Goal: Navigation & Orientation: Find specific page/section

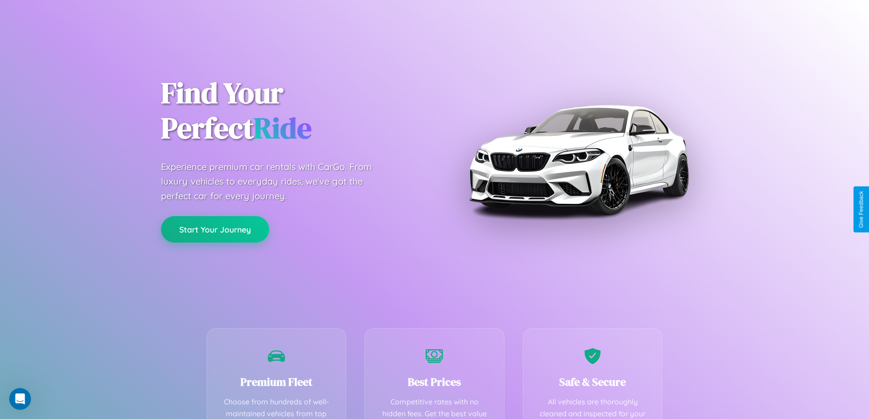
click at [215, 229] on button "Start Your Journey" at bounding box center [215, 229] width 108 height 26
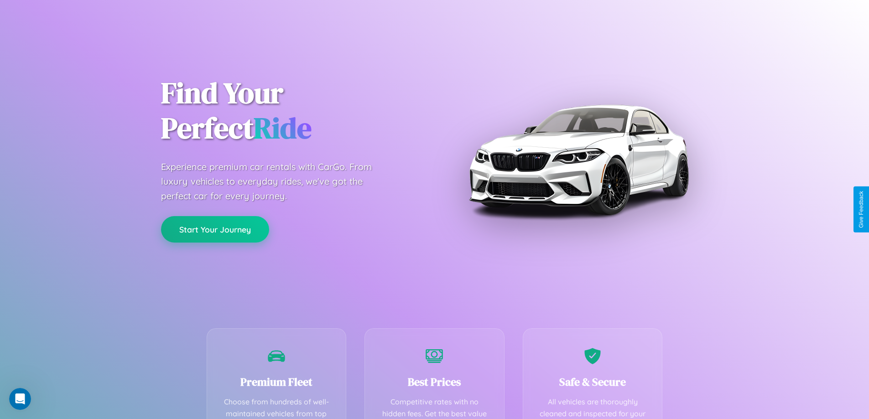
click at [215, 229] on button "Start Your Journey" at bounding box center [215, 229] width 108 height 26
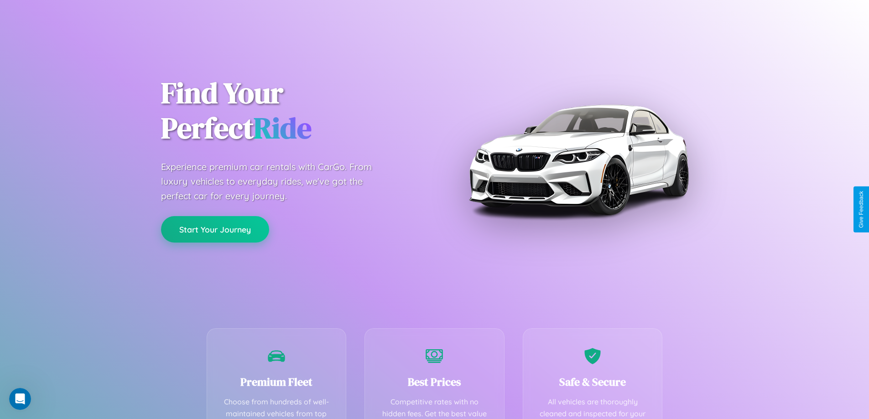
click at [215, 229] on button "Start Your Journey" at bounding box center [215, 229] width 108 height 26
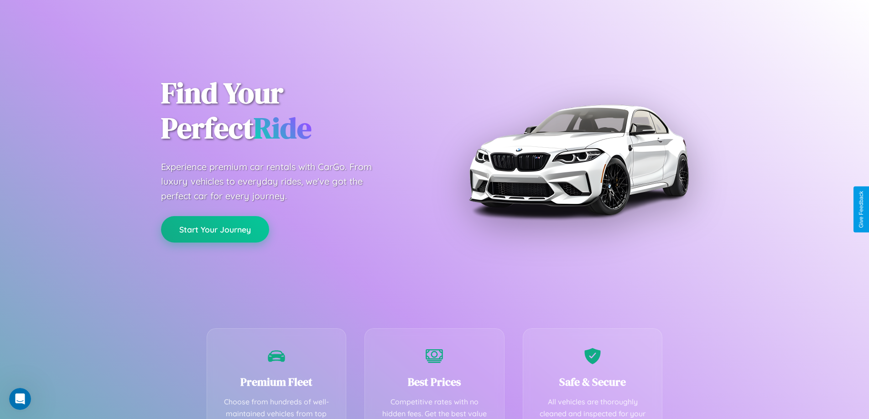
click at [215, 229] on button "Start Your Journey" at bounding box center [215, 229] width 108 height 26
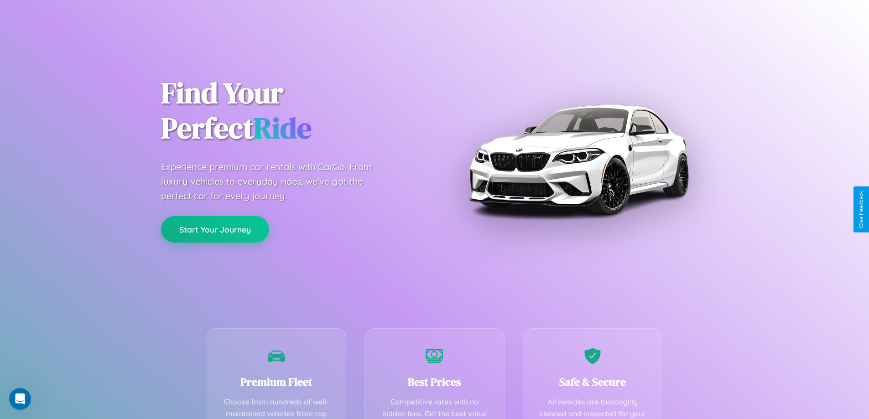
click at [215, 229] on button "Start Your Journey" at bounding box center [215, 229] width 108 height 26
